Goal: Navigation & Orientation: Find specific page/section

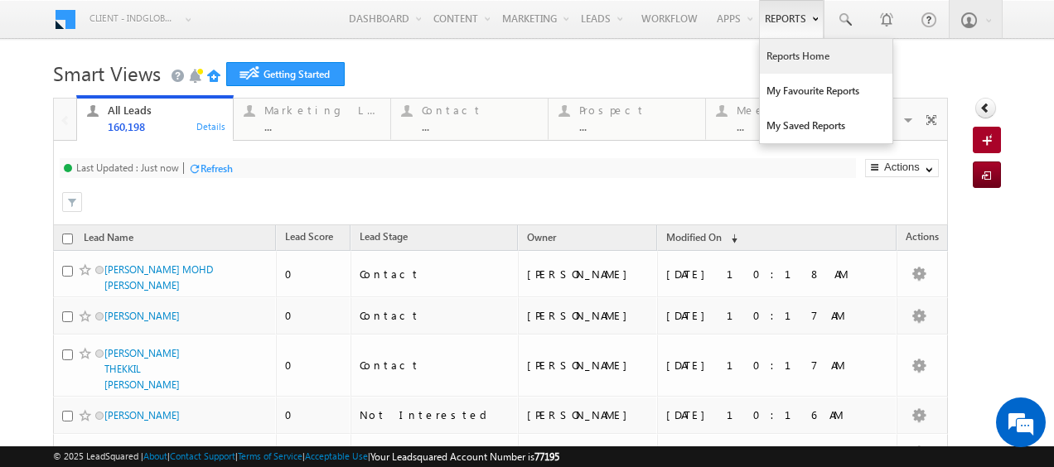
click at [785, 60] on link "Reports Home" at bounding box center [826, 56] width 133 height 35
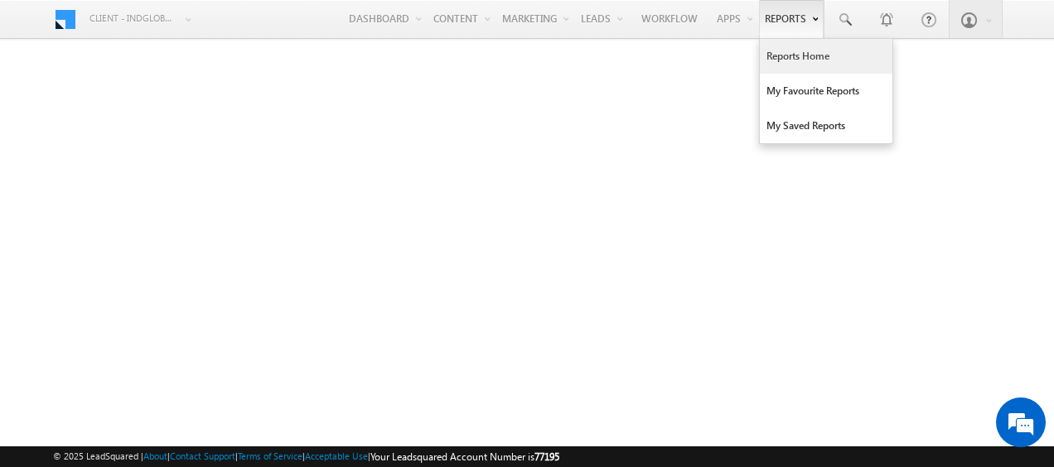
click at [805, 55] on link "Reports Home" at bounding box center [826, 56] width 133 height 35
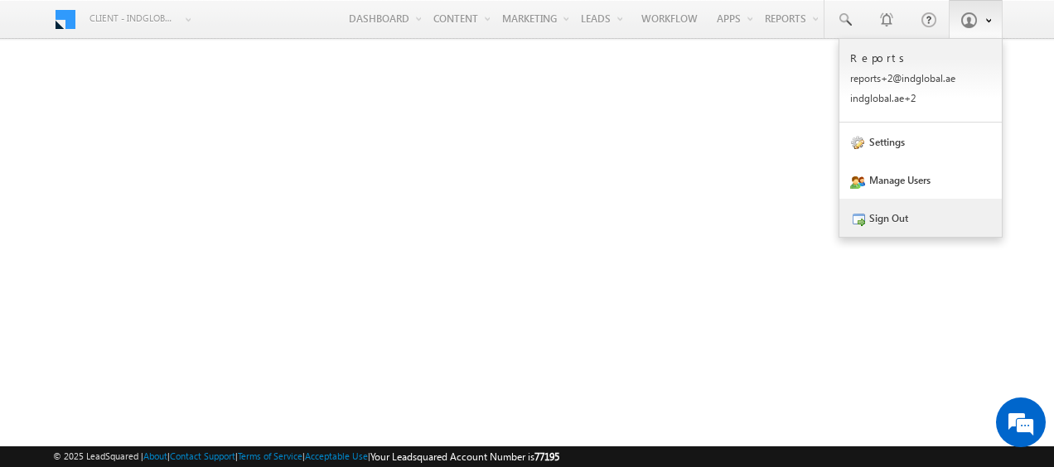
click at [908, 222] on link "Sign Out" at bounding box center [920, 218] width 162 height 38
